Goal: Task Accomplishment & Management: Manage account settings

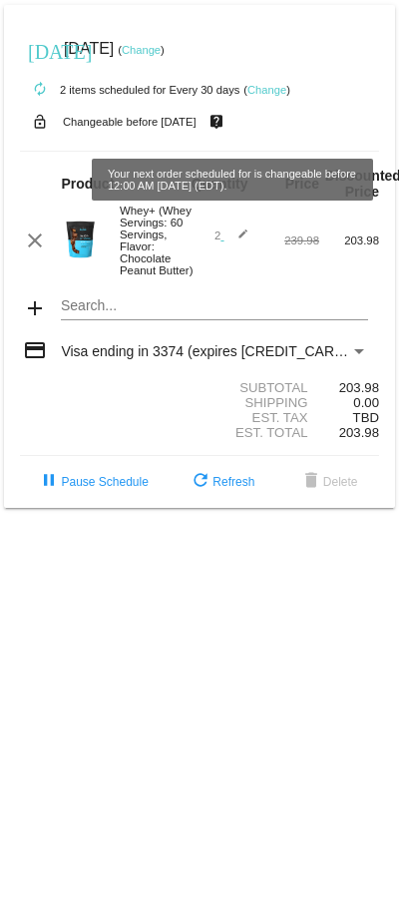
click at [257, 89] on link "Change" at bounding box center [266, 90] width 39 height 12
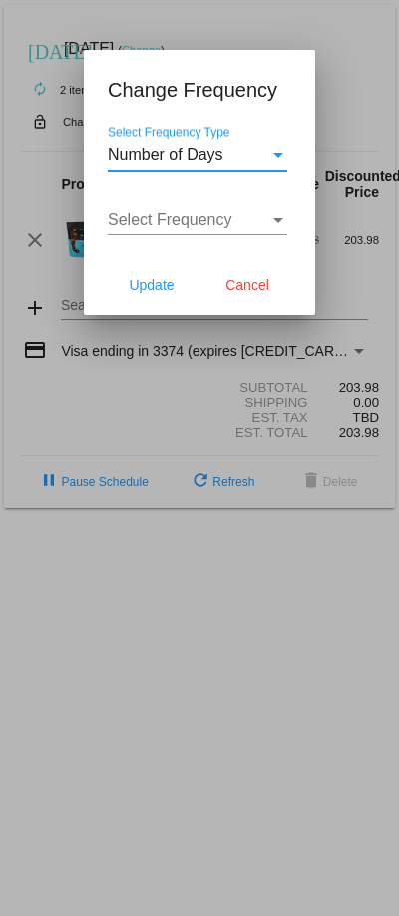
click at [280, 150] on div "Select Frequency Type" at bounding box center [278, 155] width 18 height 18
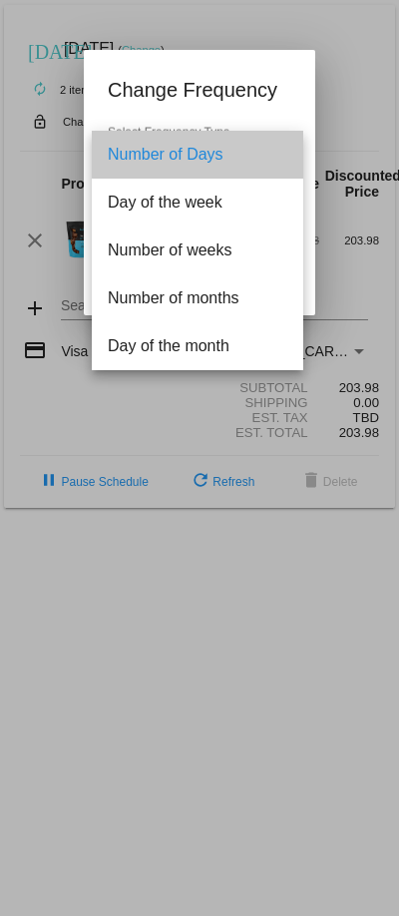
click at [280, 150] on span "Number of Days" at bounding box center [198, 155] width 180 height 48
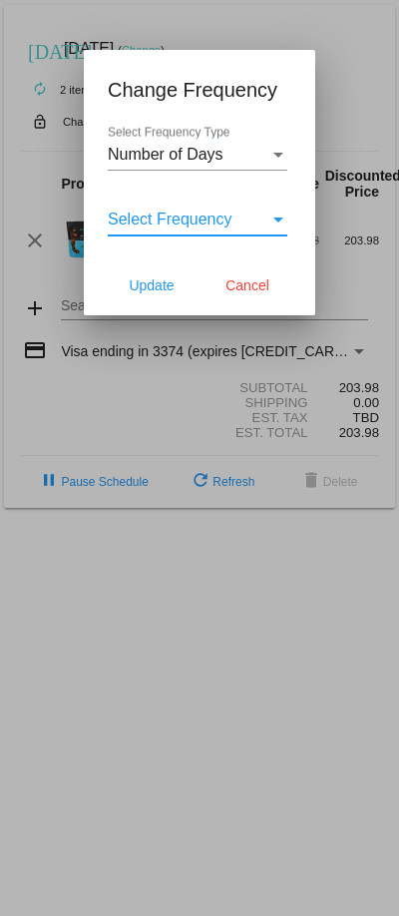
click at [254, 210] on div "Select Frequency" at bounding box center [189, 219] width 162 height 18
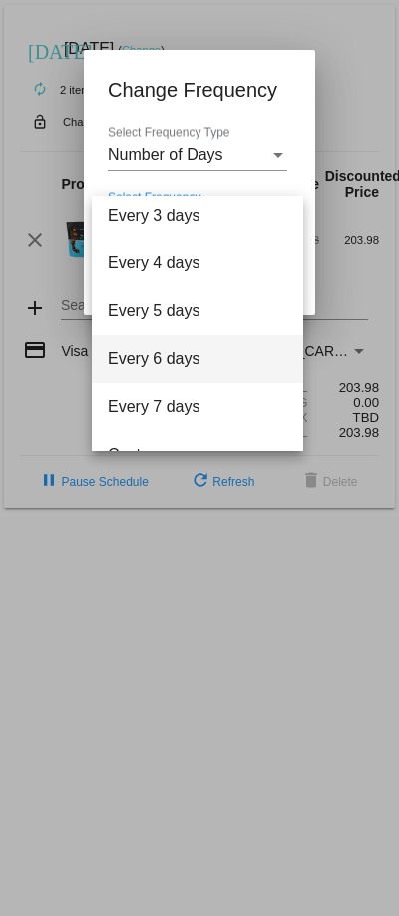
scroll to position [80, 0]
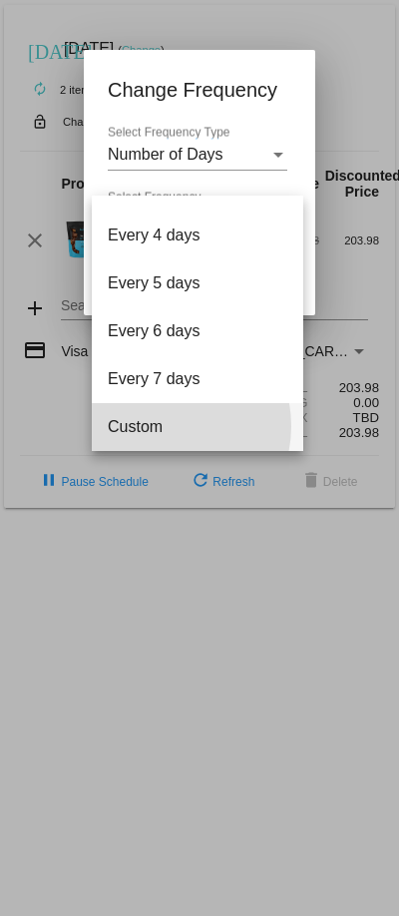
click at [167, 426] on span "Custom" at bounding box center [198, 427] width 180 height 48
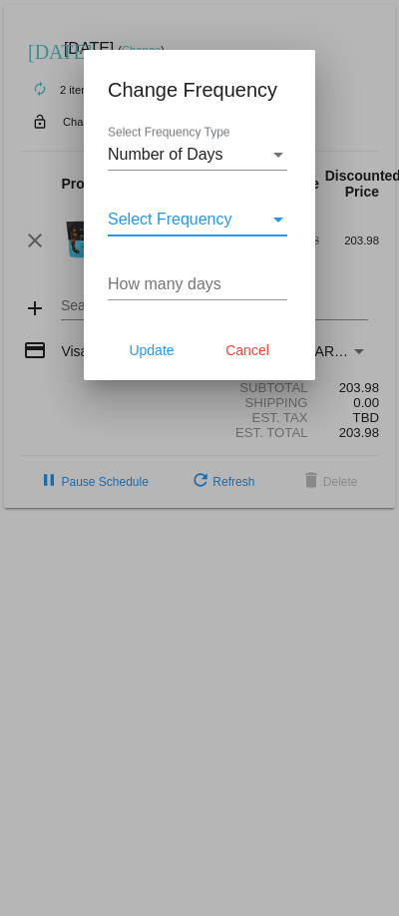
click at [153, 283] on input "How many days" at bounding box center [198, 284] width 180 height 18
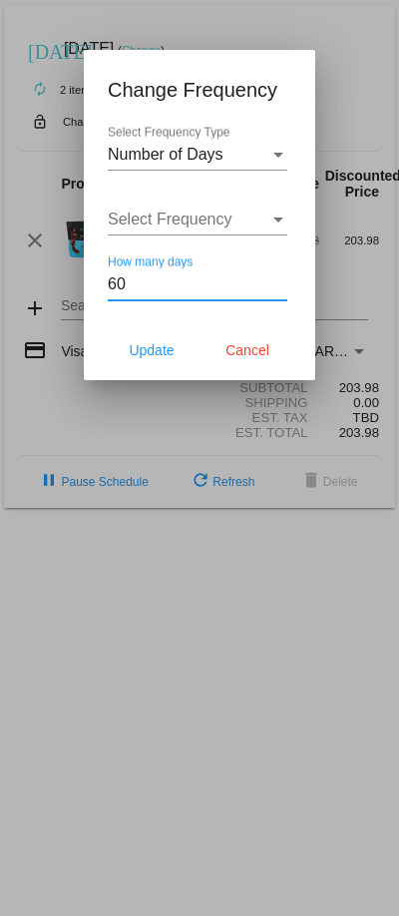
type input "60"
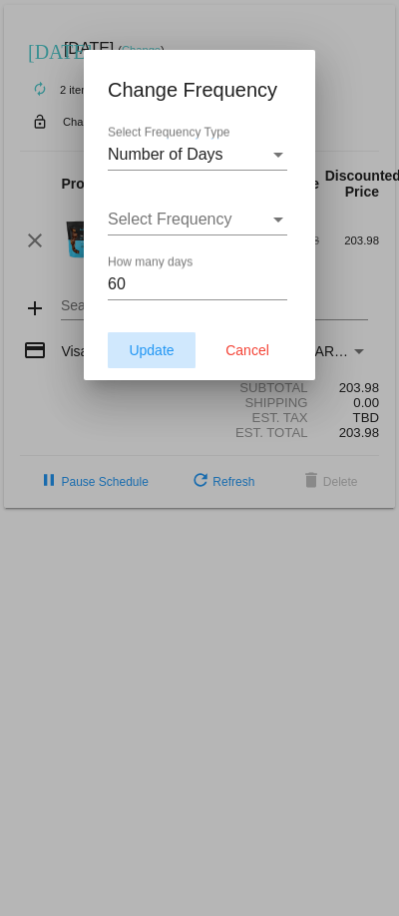
click at [153, 348] on span "Update" at bounding box center [151, 350] width 45 height 16
